Goal: Task Accomplishment & Management: Manage account settings

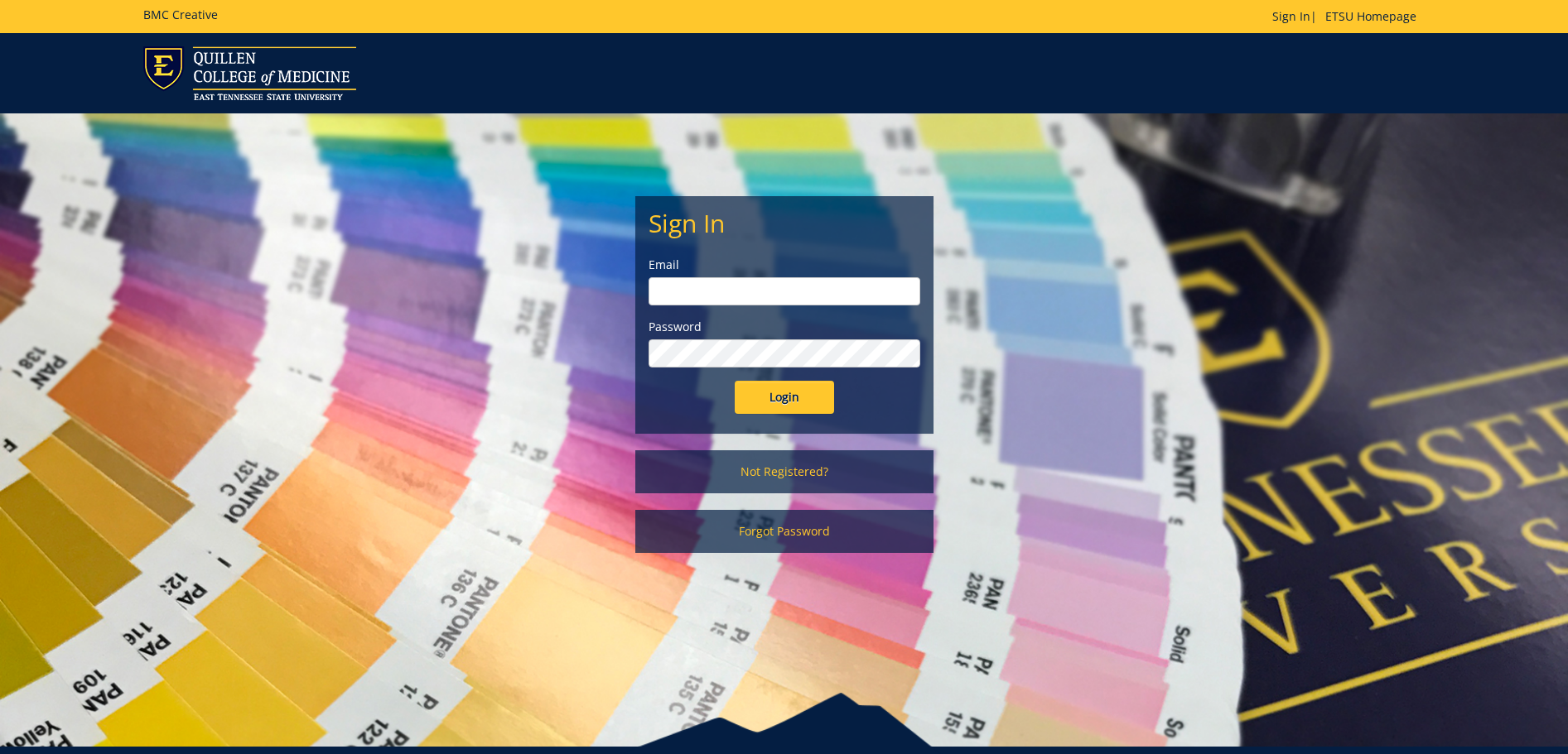
type input "[EMAIL_ADDRESS][DOMAIN_NAME]"
click at [763, 393] on input "Login" at bounding box center [784, 397] width 100 height 33
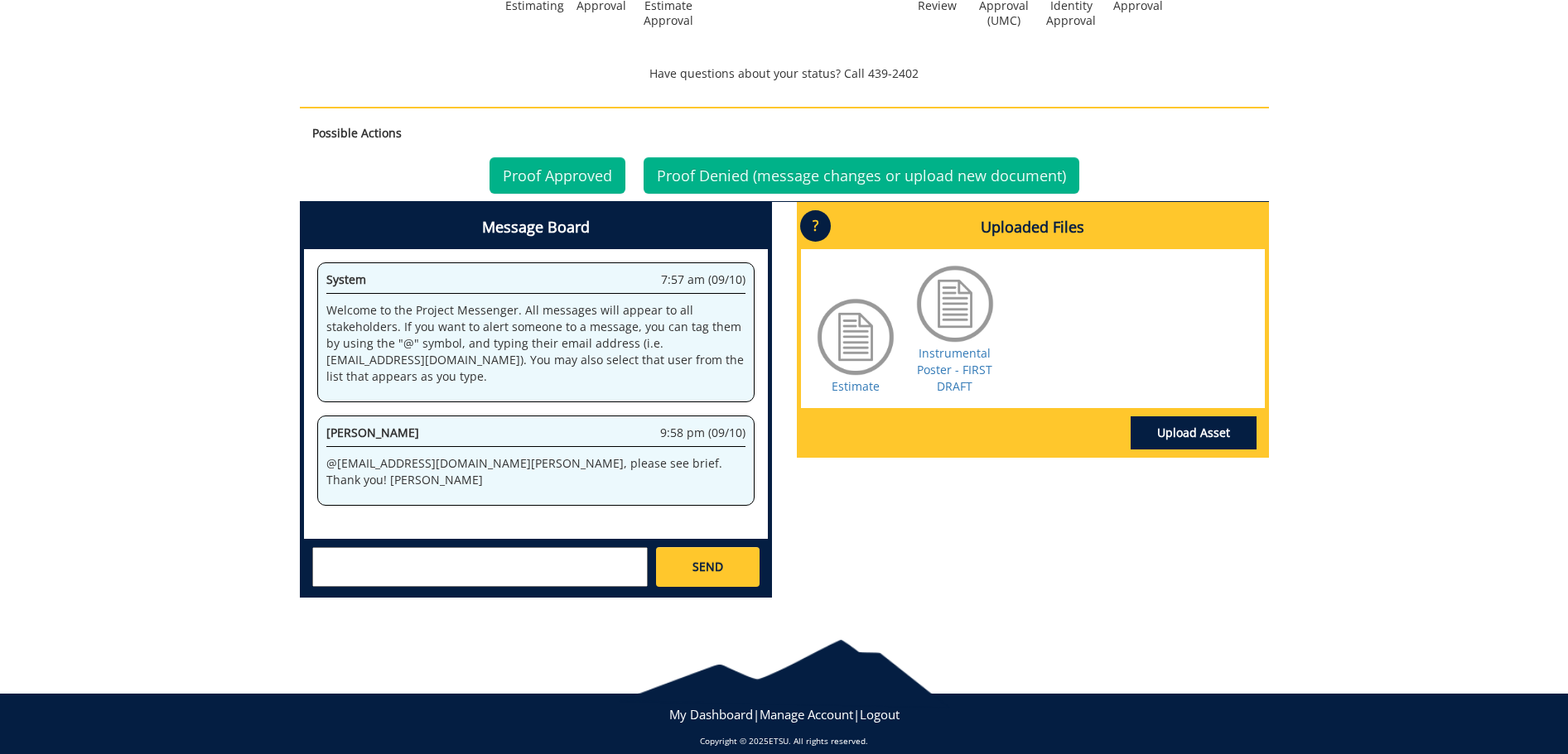
scroll to position [650, 0]
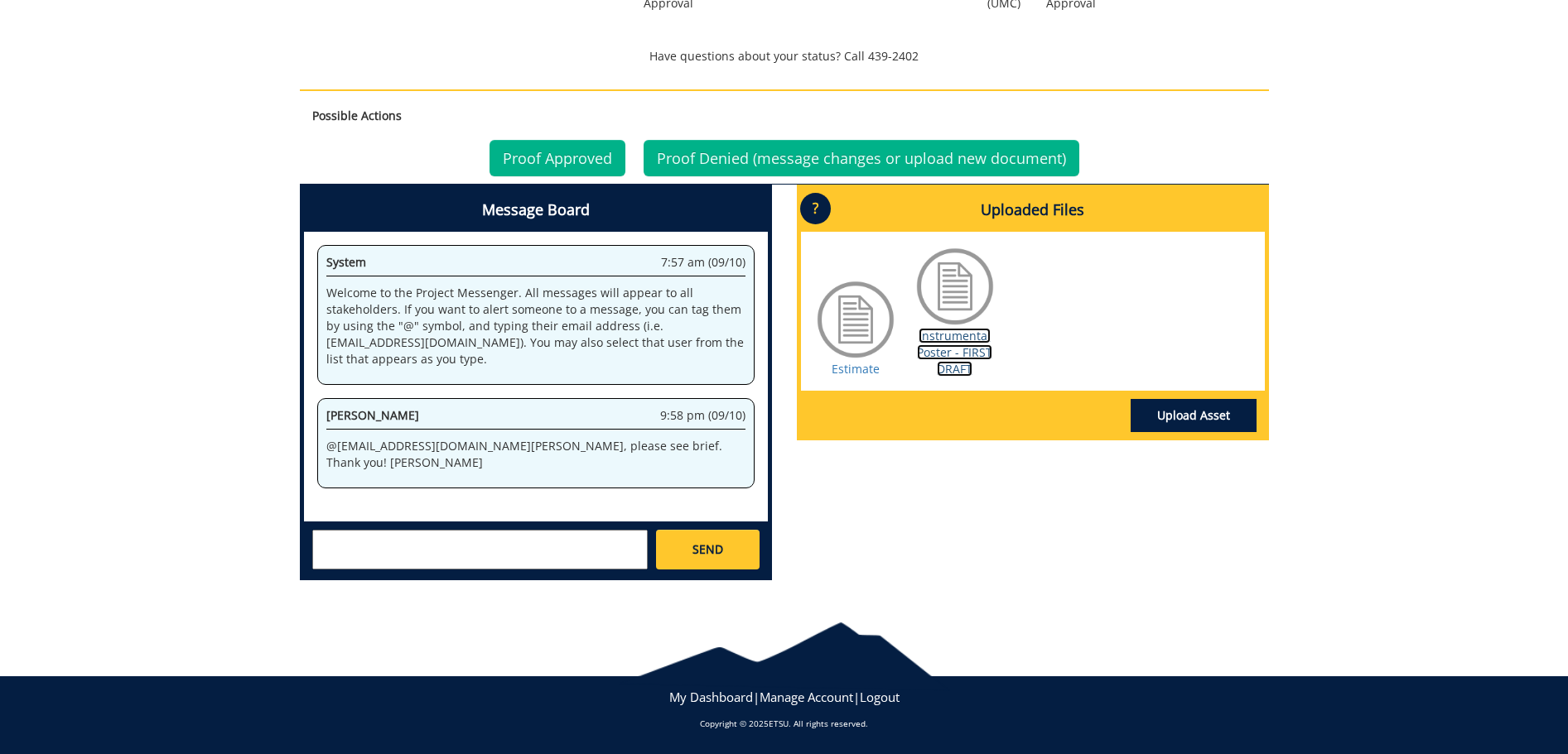
click at [969, 333] on link "Instrumental Poster - FIRST DRAFT" at bounding box center [954, 352] width 75 height 49
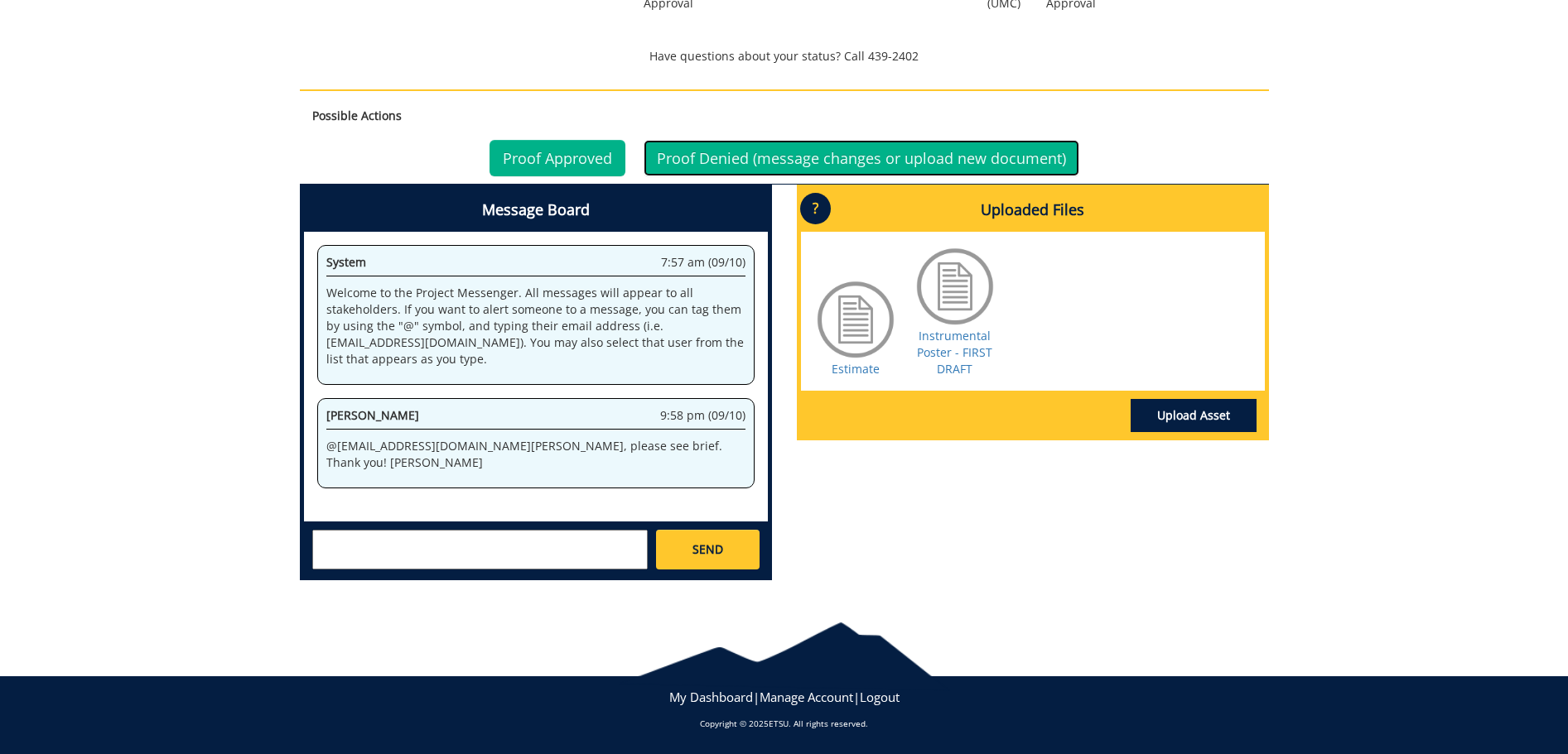
click at [736, 157] on link "Proof Denied (message changes or upload new document)" at bounding box center [861, 158] width 435 height 37
